Goal: Obtain resource: Obtain resource

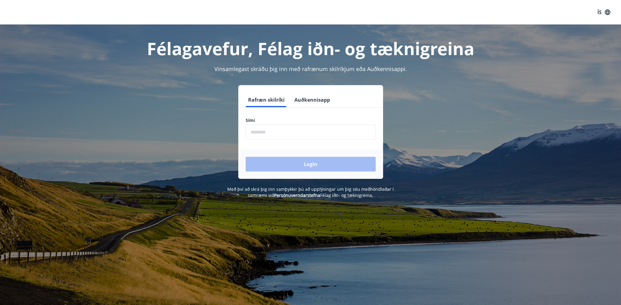
click at [275, 132] on input "phone" at bounding box center [311, 132] width 130 height 15
type input "********"
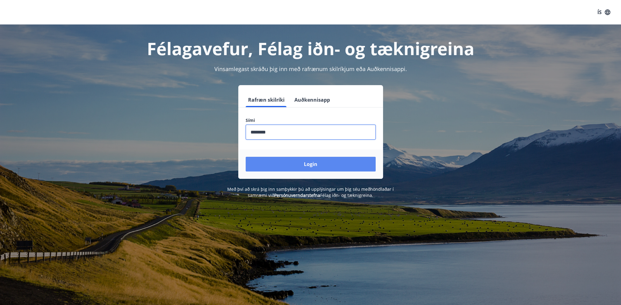
click at [310, 165] on button "Login" at bounding box center [311, 164] width 130 height 15
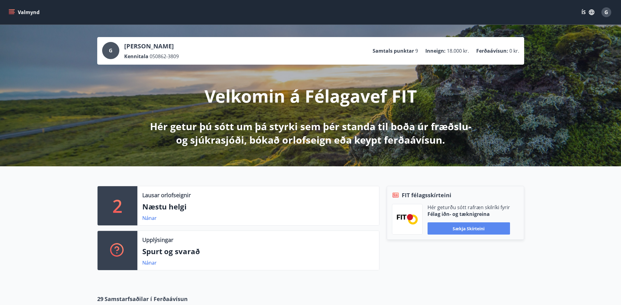
click at [462, 229] on button "Sækja skírteini" at bounding box center [468, 229] width 82 height 12
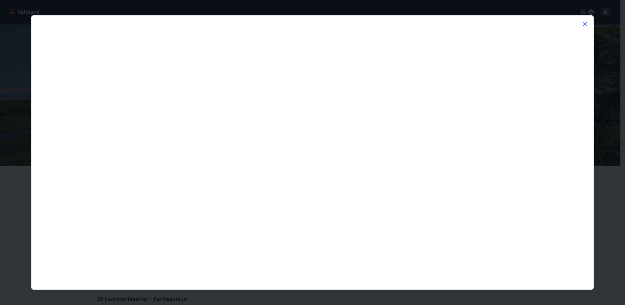
click at [586, 22] on icon at bounding box center [584, 24] width 7 height 7
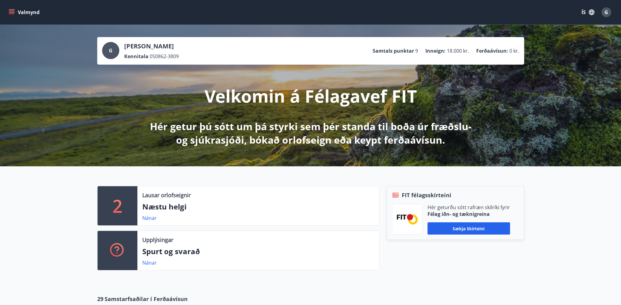
click at [481, 207] on p "Hér geturðu sótt rafræn skilríki fyrir" at bounding box center [468, 207] width 82 height 7
click at [466, 228] on button "Sækja skírteini" at bounding box center [468, 229] width 82 height 12
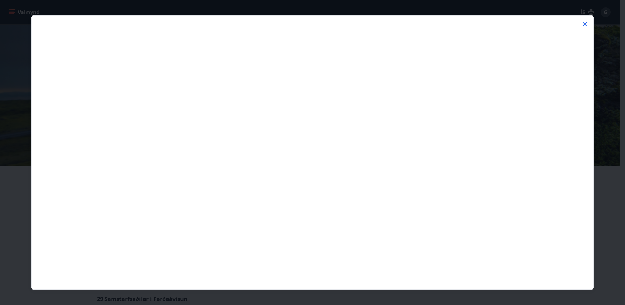
click at [585, 23] on icon at bounding box center [584, 24] width 7 height 7
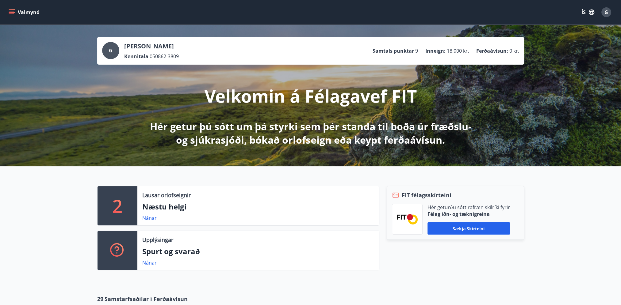
click at [13, 10] on icon "menu" at bounding box center [12, 12] width 6 height 6
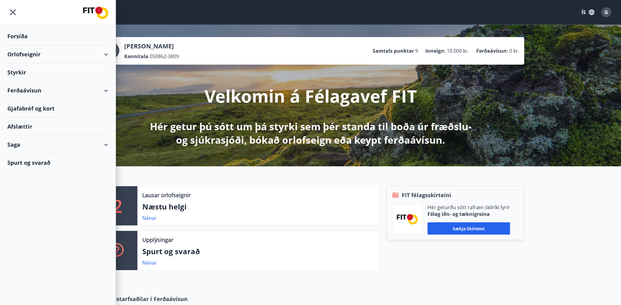
click at [38, 105] on div "Gjafabréf og kort" at bounding box center [57, 109] width 101 height 18
click at [457, 227] on button "Sækja skírteini" at bounding box center [468, 229] width 82 height 12
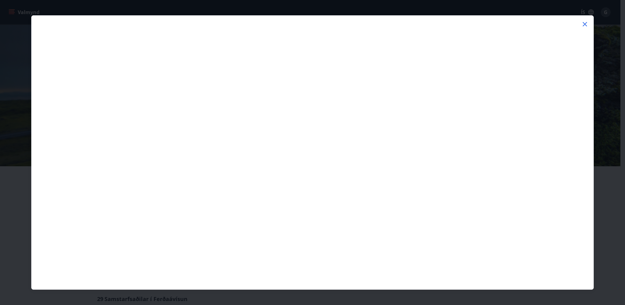
click at [584, 22] on icon at bounding box center [585, 24] width 4 height 4
